Goal: Task Accomplishment & Management: Manage account settings

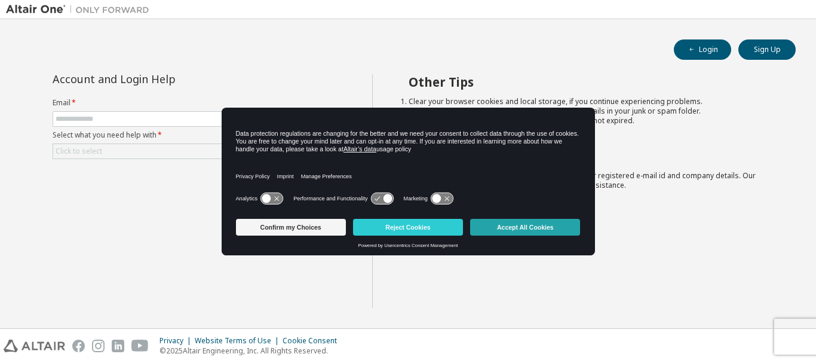
click at [550, 224] on button "Accept All Cookies" at bounding box center [525, 227] width 110 height 17
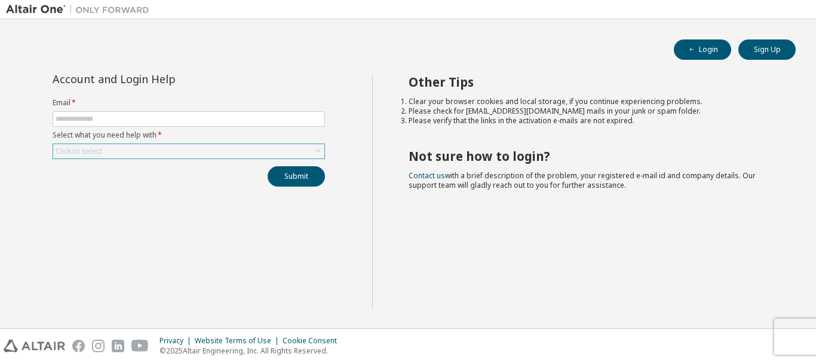
click at [227, 155] on div "Click to select" at bounding box center [188, 151] width 271 height 14
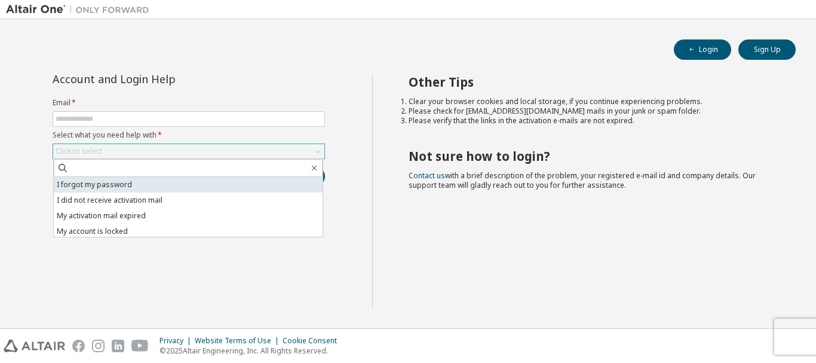
click at [191, 186] on li "I forgot my password" at bounding box center [188, 185] width 269 height 16
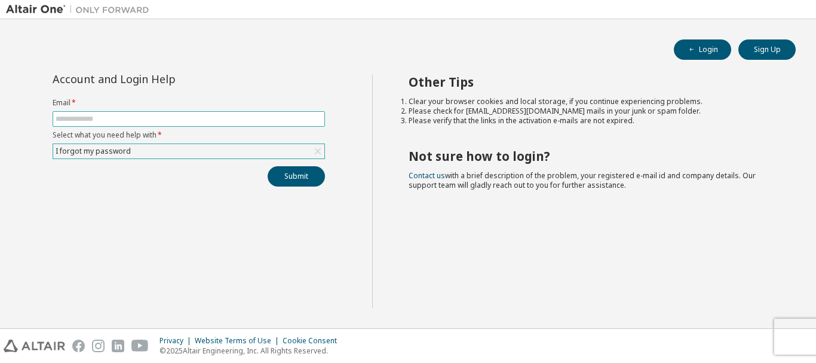
click at [177, 120] on input "text" at bounding box center [189, 119] width 267 height 10
type input "**********"
click at [314, 175] on button "Submit" at bounding box center [296, 176] width 57 height 20
click at [704, 51] on button "Login" at bounding box center [702, 49] width 57 height 20
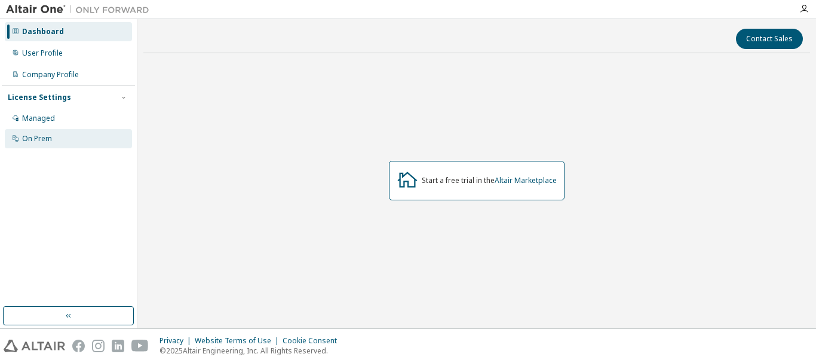
click at [81, 135] on div "On Prem" at bounding box center [68, 138] width 127 height 19
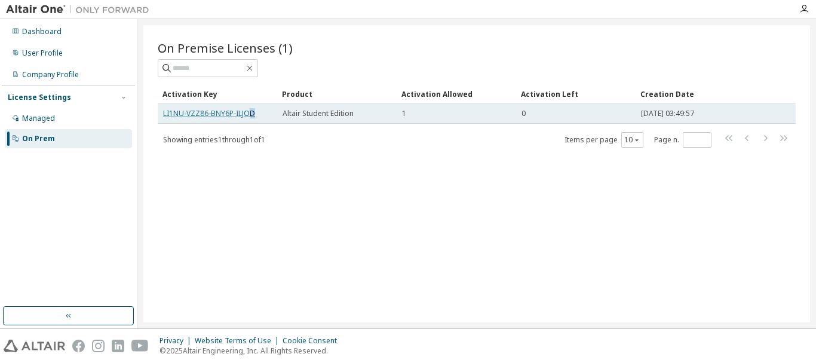
click at [248, 112] on div "LI1NU-VZZ86-BNY6P-ILJOD" at bounding box center [217, 114] width 109 height 10
click at [248, 112] on link "LI1NU-VZZ86-BNY6P-ILJOD" at bounding box center [209, 113] width 92 height 10
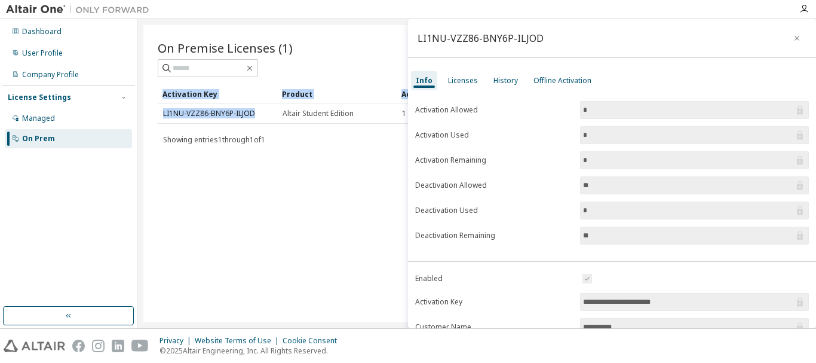
drag, startPoint x: 255, startPoint y: 111, endPoint x: 155, endPoint y: 112, distance: 99.8
click at [155, 112] on div "On Premise Licenses (1) Clear Load Save Save As Field Operator Value Select fil…" at bounding box center [476, 173] width 667 height 297
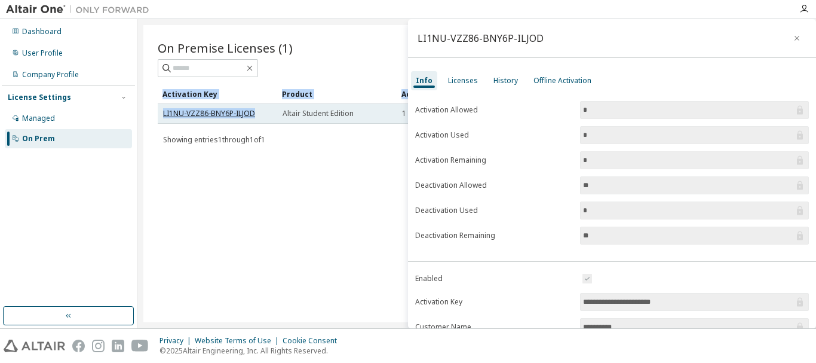
click at [177, 112] on link "LI1NU-VZZ86-BNY6P-ILJOD" at bounding box center [209, 113] width 92 height 10
drag, startPoint x: 251, startPoint y: 109, endPoint x: 164, endPoint y: 121, distance: 88.1
click at [164, 121] on td "LI1NU-VZZ86-BNY6P-ILJOD" at bounding box center [218, 113] width 120 height 20
copy link "LI1NU-VZZ86-BNY6P-ILJOD"
